Goal: Information Seeking & Learning: Learn about a topic

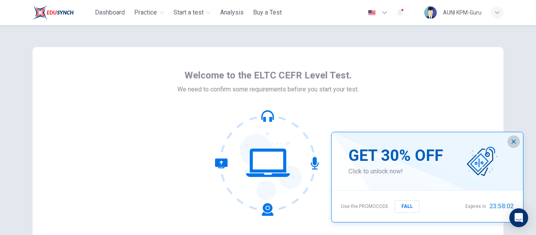
click at [511, 140] on icon "button" at bounding box center [514, 142] width 6 height 6
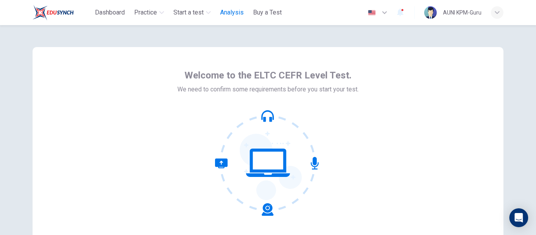
click at [235, 11] on span "Analysis" at bounding box center [232, 12] width 24 height 9
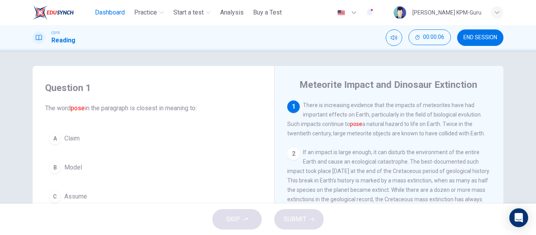
click at [117, 16] on span "Dashboard" at bounding box center [110, 12] width 30 height 9
click at [464, 38] on span "END SESSION" at bounding box center [481, 38] width 34 height 6
